Goal: Information Seeking & Learning: Learn about a topic

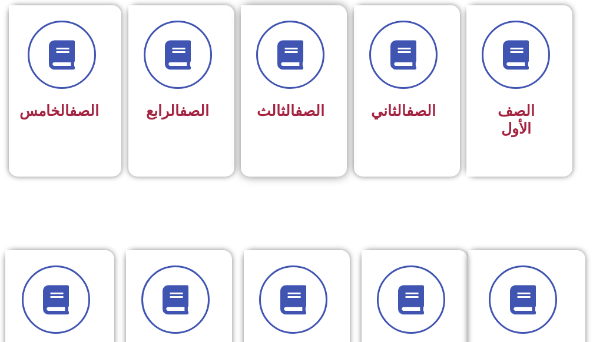
scroll to position [471, 0]
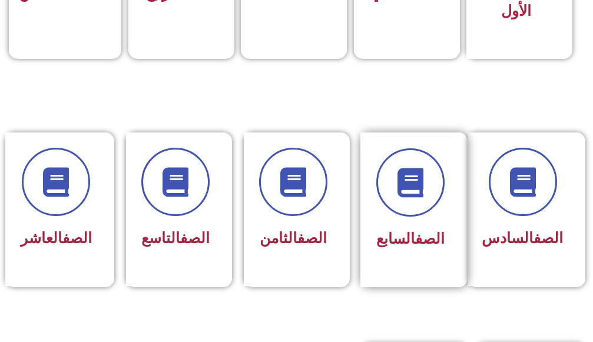
click at [436, 219] on div "الصف السابع" at bounding box center [410, 200] width 68 height 105
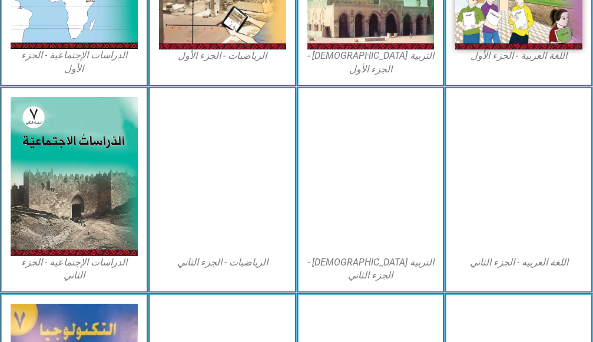
scroll to position [647, 0]
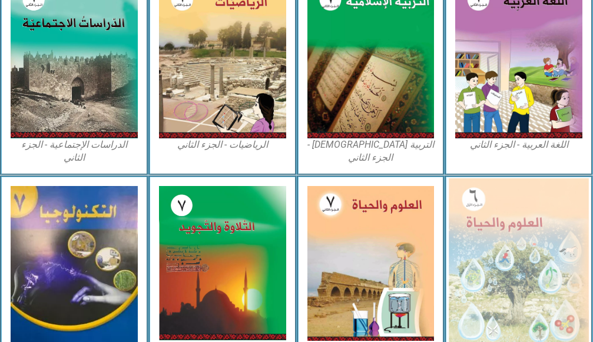
click at [523, 213] on img at bounding box center [517, 263] width 139 height 171
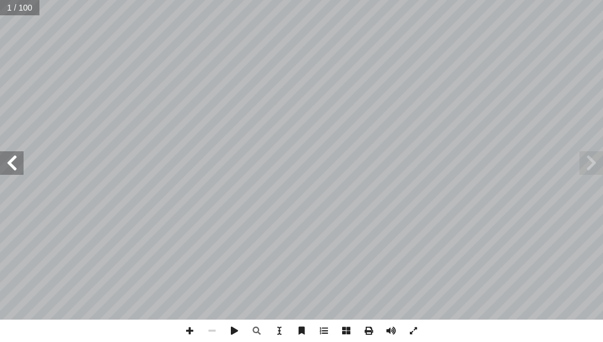
click at [15, 162] on span at bounding box center [12, 163] width 24 height 24
drag, startPoint x: 198, startPoint y: 330, endPoint x: 238, endPoint y: 348, distance: 43.2
click at [238, 79] on html "الصفحة الرئيسية الصف الأول الصف الثاني الصف الثالث الصف الرابع الصف الخامس الصف…" at bounding box center [301, 39] width 603 height 79
click at [16, 161] on span at bounding box center [12, 163] width 24 height 24
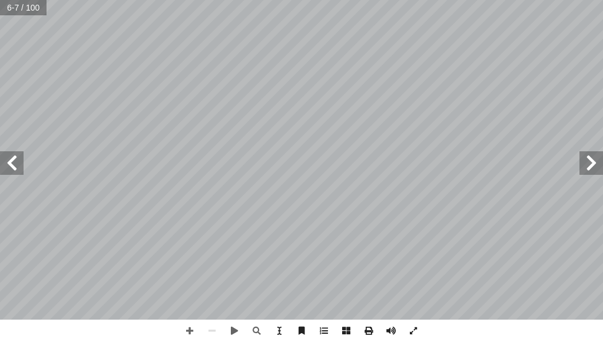
click at [16, 161] on span at bounding box center [12, 163] width 24 height 24
click at [187, 327] on span at bounding box center [189, 330] width 22 height 22
click at [187, 329] on span at bounding box center [189, 330] width 22 height 22
